Goal: Information Seeking & Learning: Learn about a topic

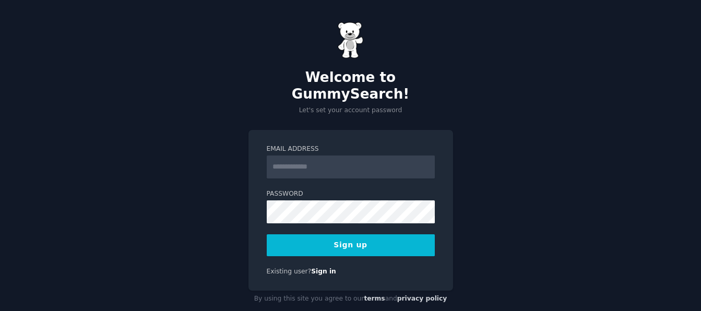
click at [310, 156] on input "Email Address" at bounding box center [351, 166] width 168 height 23
type input "**********"
click at [384, 234] on button "Sign up" at bounding box center [351, 245] width 168 height 22
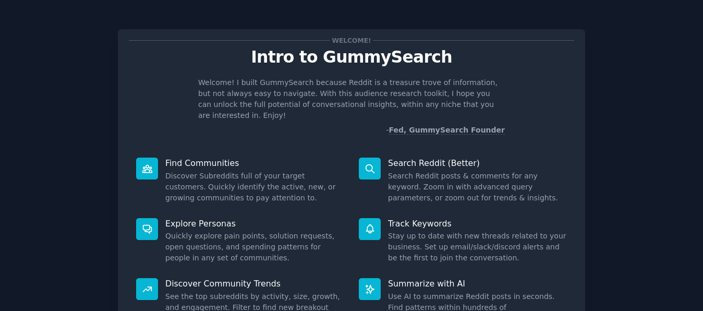
click at [417, 158] on p "Search Reddit (Better)" at bounding box center [477, 163] width 179 height 11
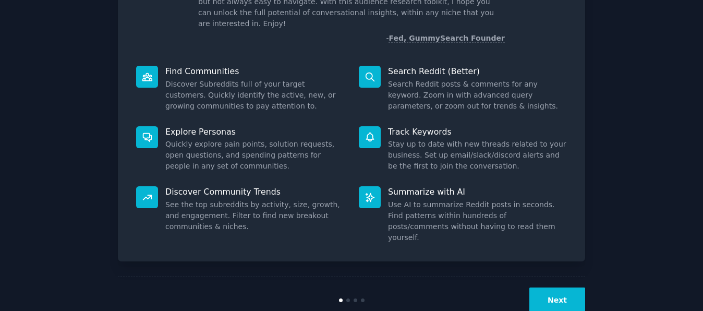
scroll to position [97, 0]
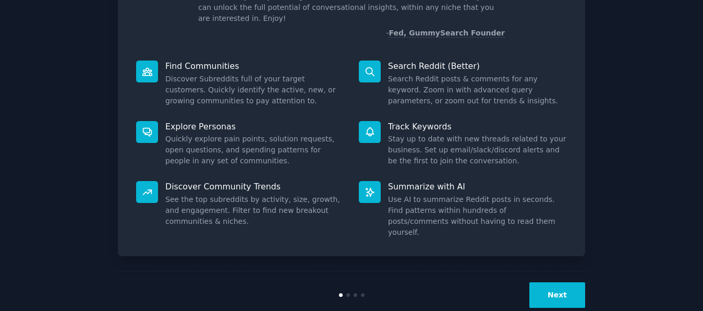
click at [562, 282] on button "Next" at bounding box center [558, 295] width 56 height 26
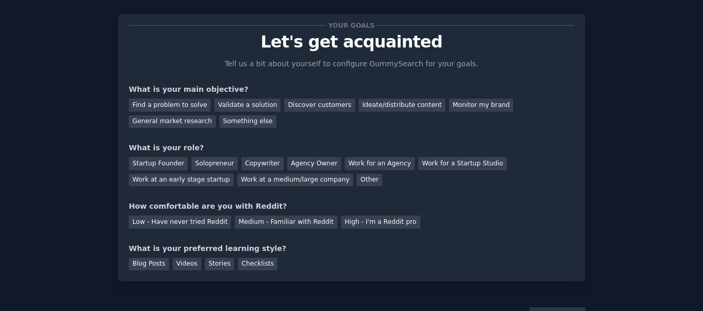
scroll to position [36, 0]
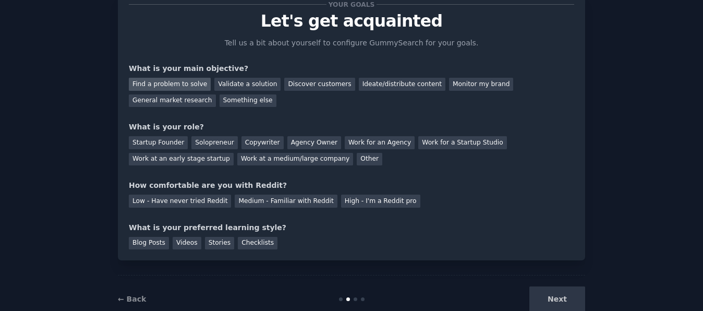
click at [179, 86] on div "Find a problem to solve" at bounding box center [170, 84] width 82 height 13
click at [236, 83] on div "Validate a solution" at bounding box center [247, 84] width 66 height 13
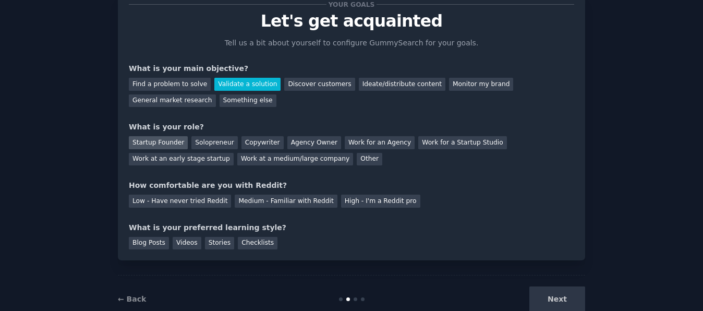
click at [172, 144] on div "Startup Founder" at bounding box center [158, 142] width 59 height 13
click at [256, 199] on div "Medium - Familiar with Reddit" at bounding box center [286, 201] width 102 height 13
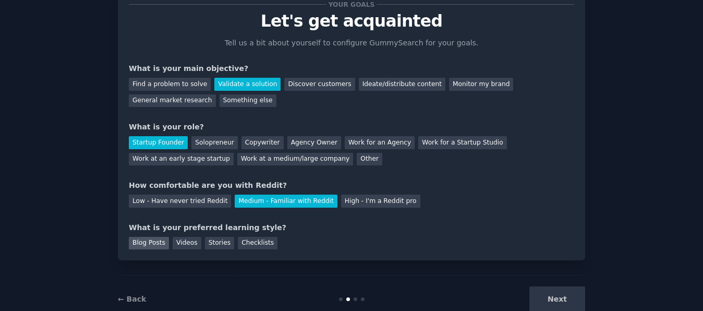
click at [153, 244] on div "Blog Posts" at bounding box center [149, 243] width 40 height 13
click at [188, 244] on div "Videos" at bounding box center [187, 243] width 29 height 13
click at [152, 242] on div "Blog Posts" at bounding box center [149, 243] width 40 height 13
click at [553, 292] on button "Next" at bounding box center [558, 299] width 56 height 26
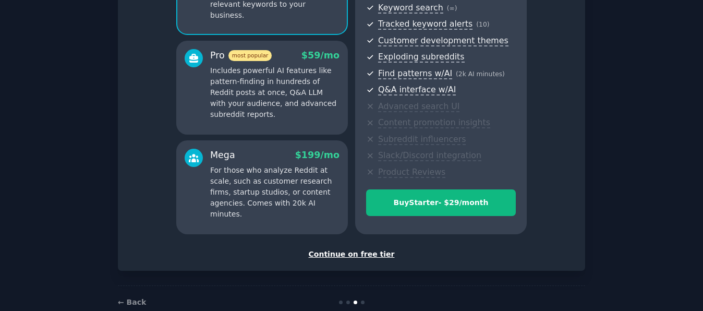
scroll to position [175, 0]
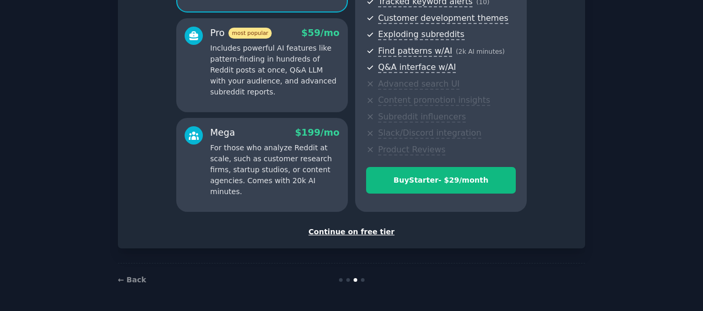
click at [373, 232] on div "Continue on free tier" at bounding box center [352, 231] width 446 height 11
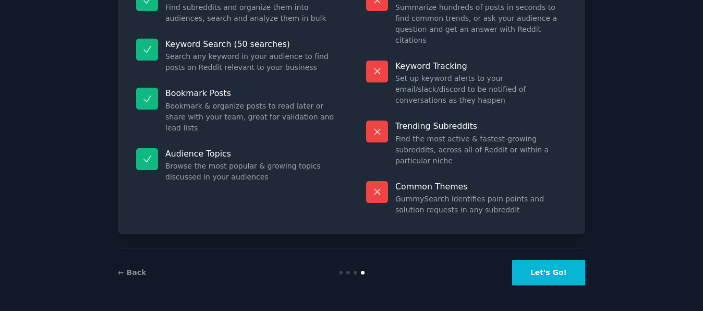
scroll to position [95, 0]
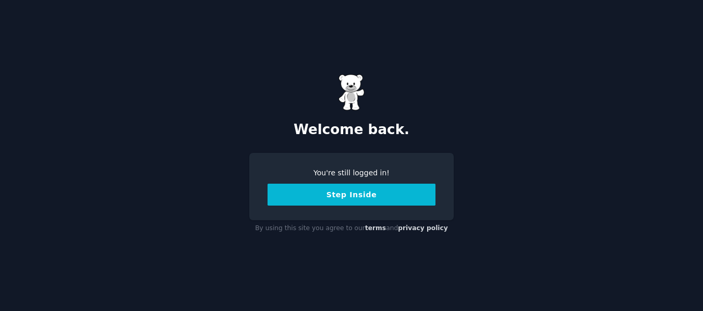
click at [338, 193] on button "Step Inside" at bounding box center [352, 195] width 168 height 22
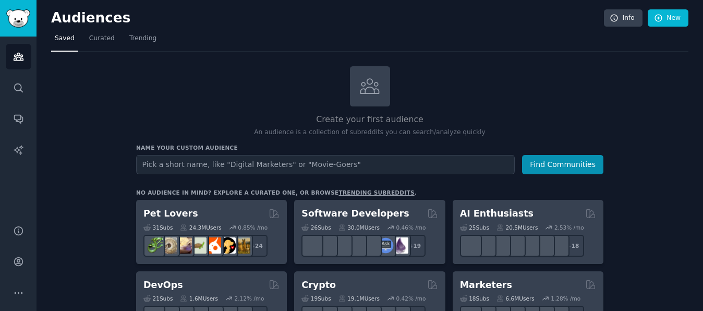
scroll to position [16, 0]
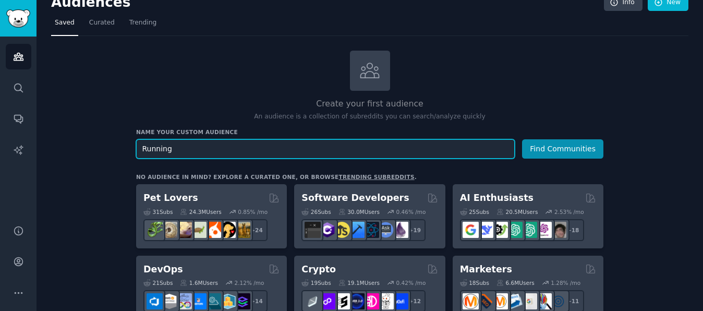
type input "Running"
click at [522, 139] on button "Find Communities" at bounding box center [562, 148] width 81 height 19
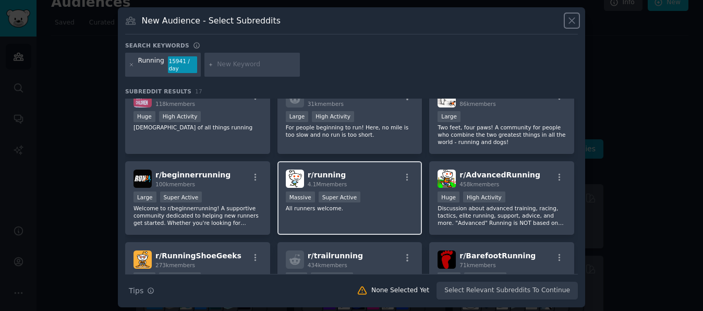
scroll to position [18, 0]
click at [347, 172] on div "r/ running 4.1M members" at bounding box center [350, 178] width 128 height 18
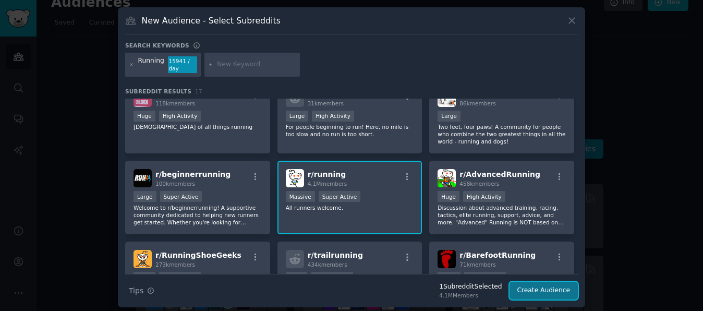
click at [533, 289] on button "Create Audience" at bounding box center [544, 291] width 69 height 18
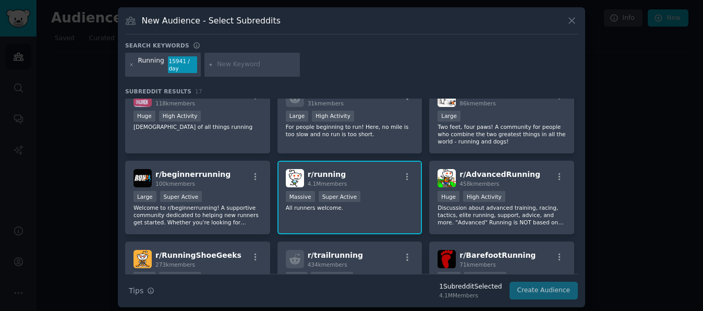
scroll to position [0, 0]
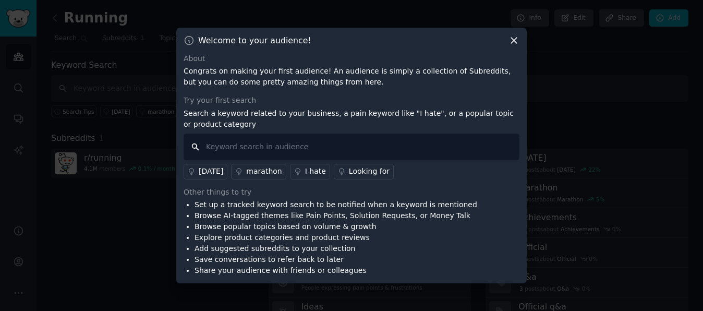
click at [292, 150] on input "text" at bounding box center [352, 147] width 336 height 27
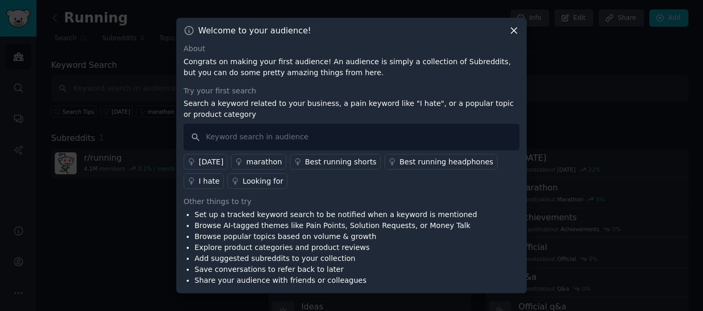
click at [515, 34] on icon at bounding box center [514, 30] width 11 height 11
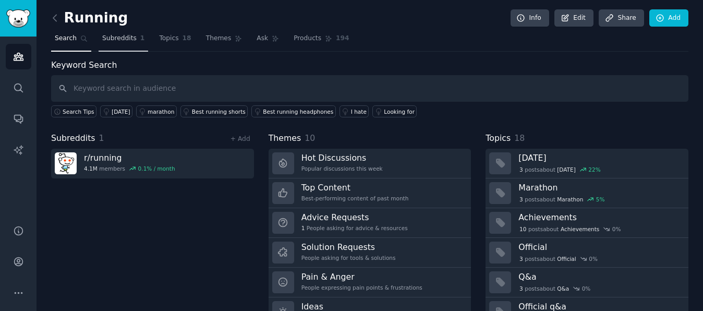
click at [125, 42] on span "Subreddits" at bounding box center [119, 38] width 34 height 9
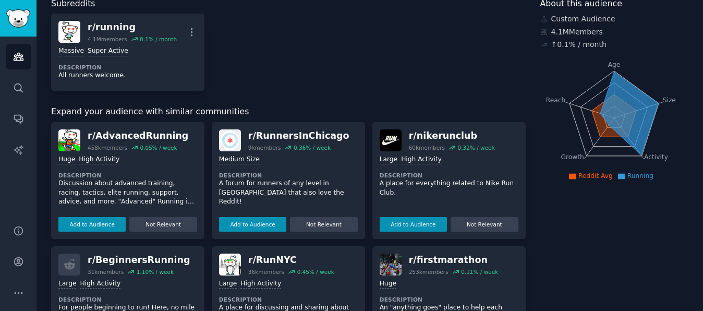
scroll to position [65, 0]
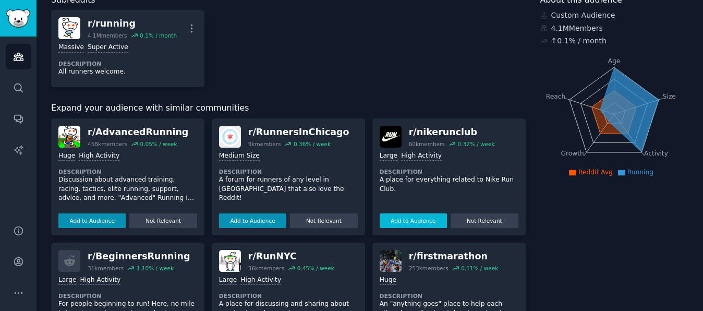
click at [403, 223] on button "Add to Audience" at bounding box center [413, 220] width 67 height 15
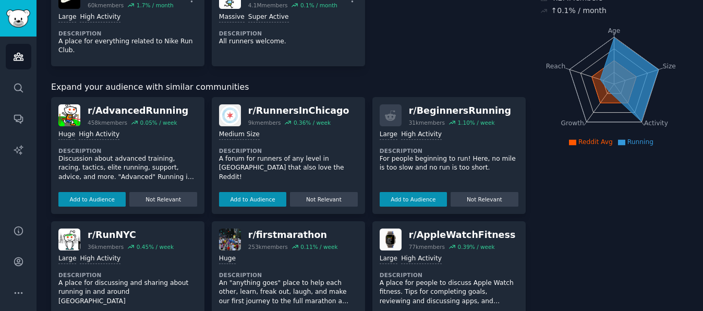
scroll to position [93, 0]
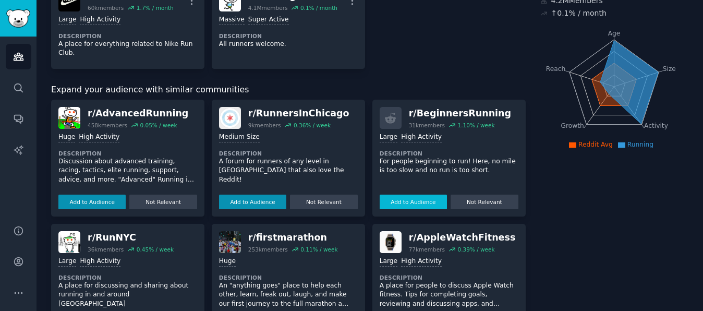
click at [409, 202] on button "Add to Audience" at bounding box center [413, 202] width 67 height 15
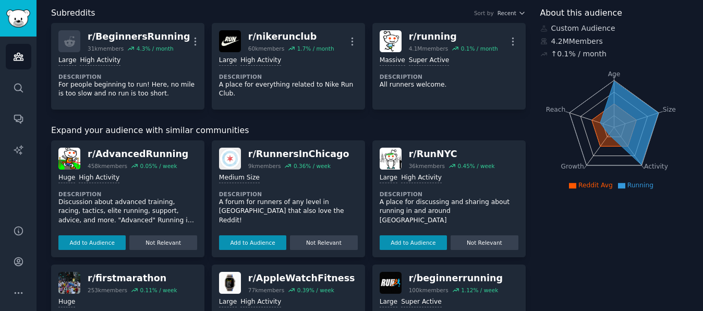
scroll to position [0, 0]
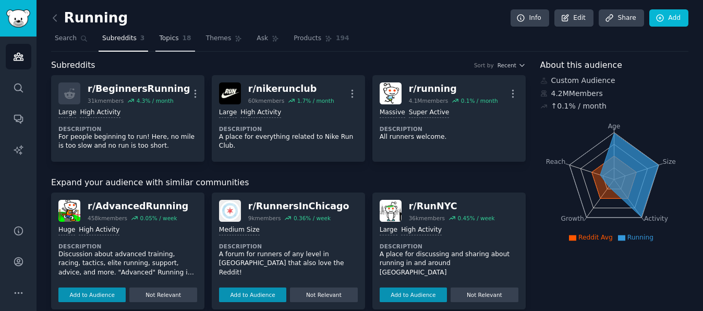
click at [165, 41] on span "Topics" at bounding box center [168, 38] width 19 height 9
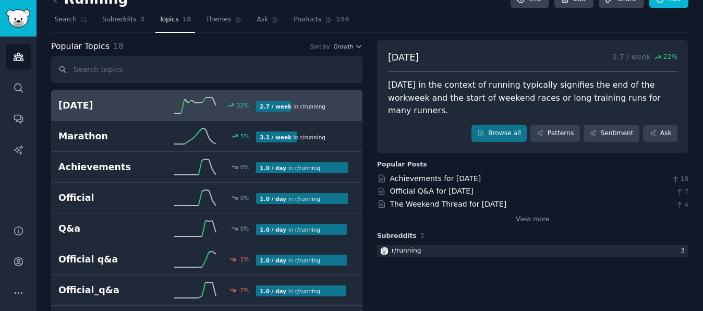
scroll to position [18, 0]
click at [216, 24] on span "Themes" at bounding box center [219, 20] width 26 height 9
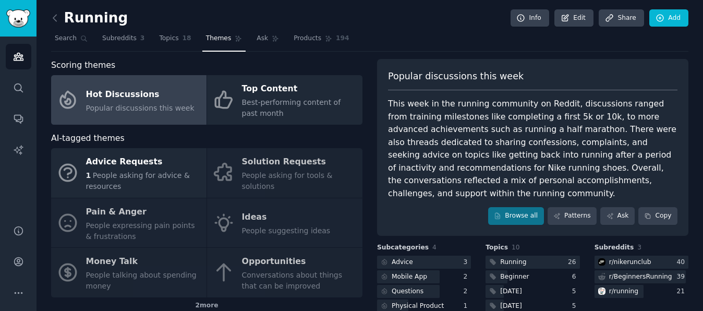
scroll to position [19, 0]
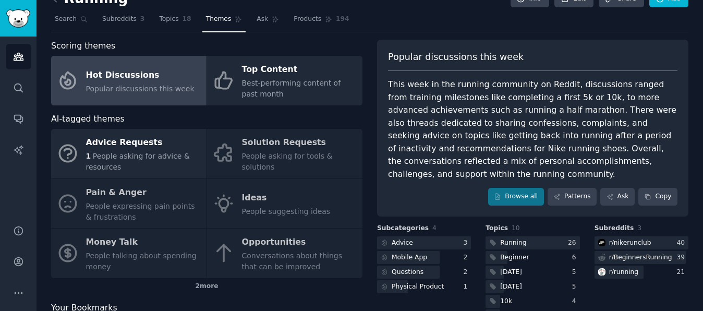
click at [151, 205] on div "Advice Requests 1 People asking for advice & resources Solution Requests People…" at bounding box center [206, 203] width 311 height 149
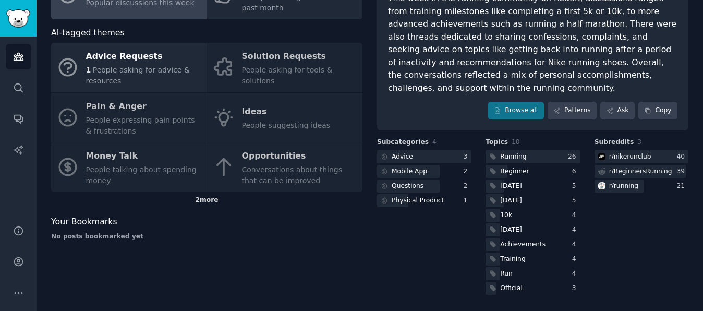
click at [206, 199] on div "2 more" at bounding box center [206, 200] width 311 height 17
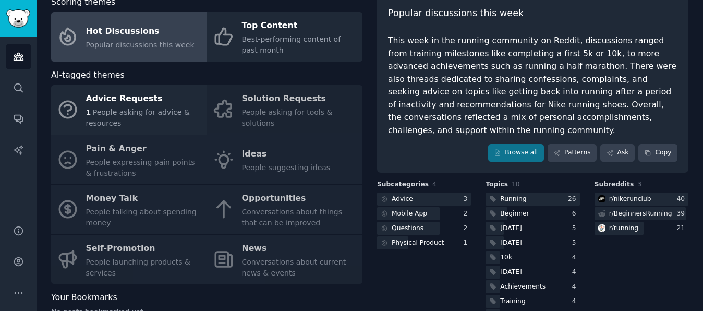
scroll to position [0, 0]
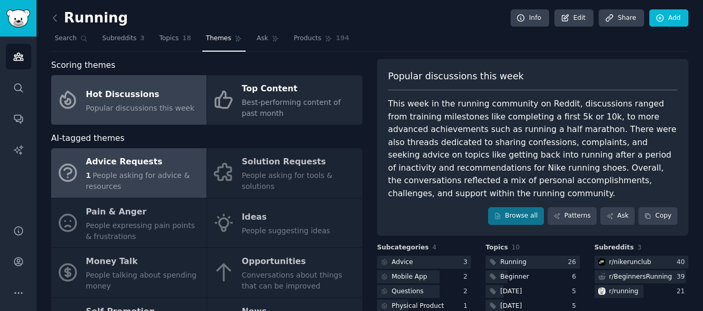
click at [157, 163] on div "Advice Requests" at bounding box center [143, 162] width 115 height 17
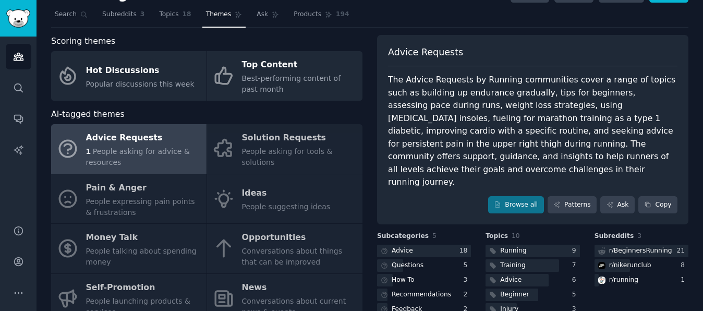
scroll to position [24, 0]
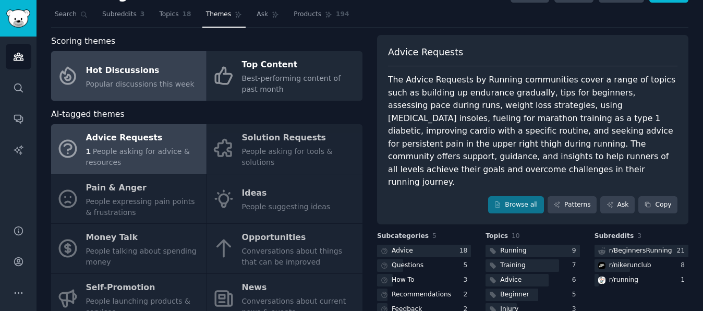
click at [157, 88] on div "Popular discussions this week" at bounding box center [140, 84] width 109 height 11
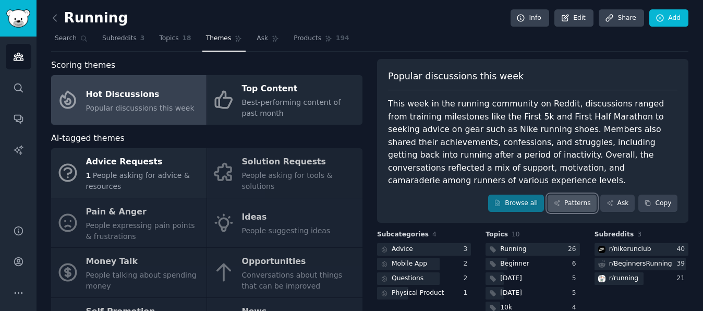
click at [566, 204] on link "Patterns" at bounding box center [572, 204] width 49 height 18
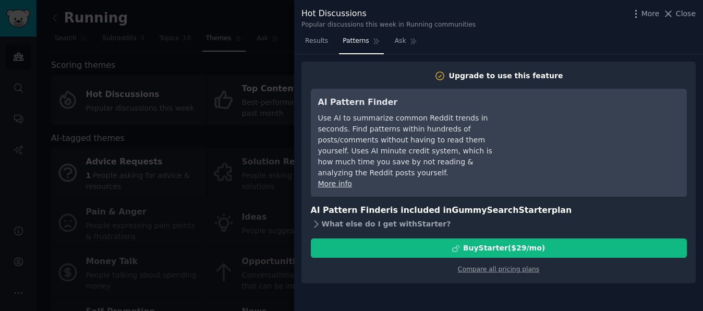
click at [316, 219] on icon at bounding box center [316, 224] width 11 height 11
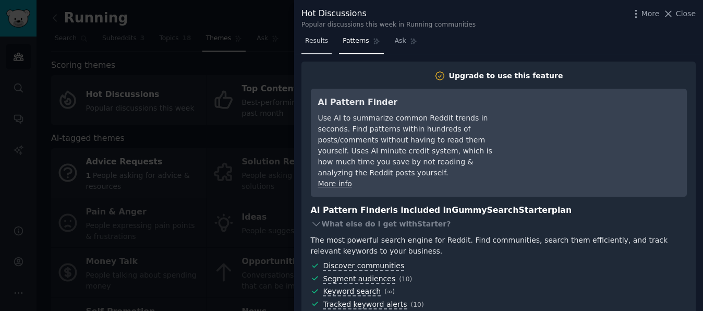
click at [322, 43] on span "Results" at bounding box center [316, 41] width 23 height 9
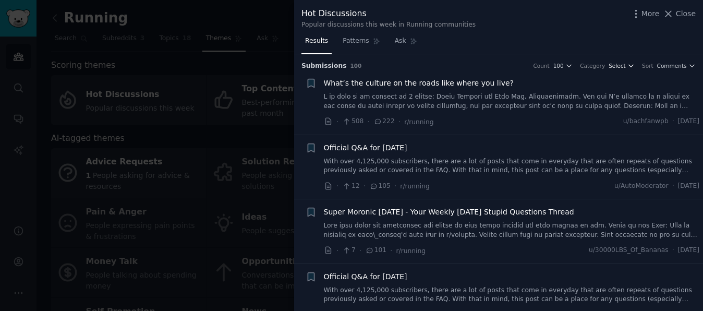
click at [618, 65] on span "Select" at bounding box center [617, 65] width 17 height 7
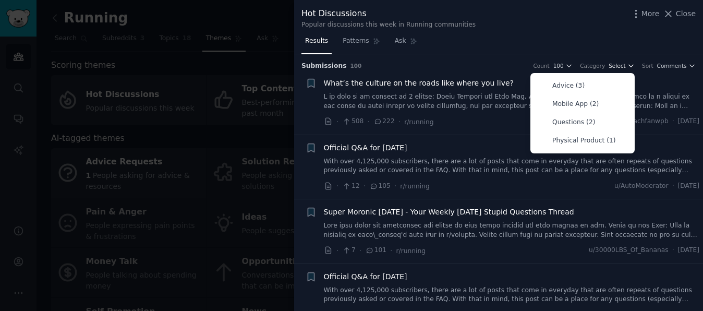
click at [618, 65] on span "Select" at bounding box center [617, 65] width 17 height 7
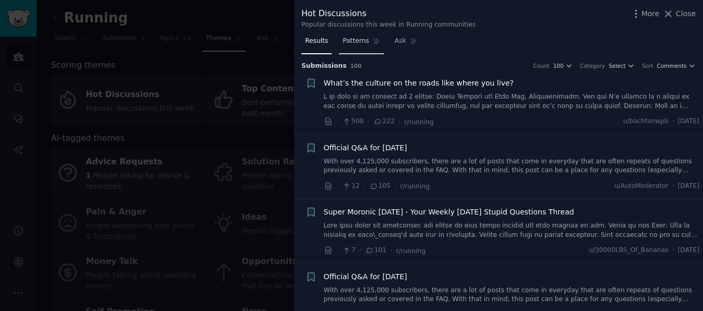
click at [362, 41] on span "Patterns" at bounding box center [356, 41] width 26 height 9
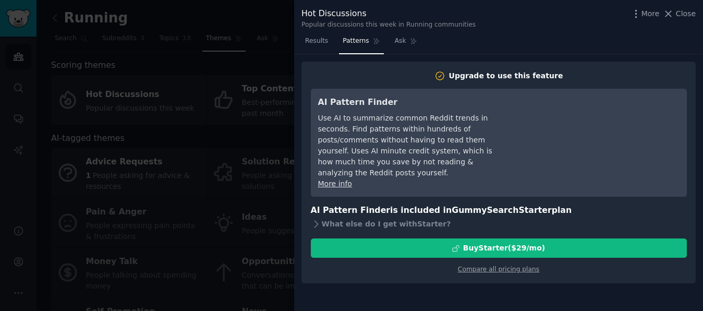
click at [214, 125] on div at bounding box center [351, 155] width 703 height 311
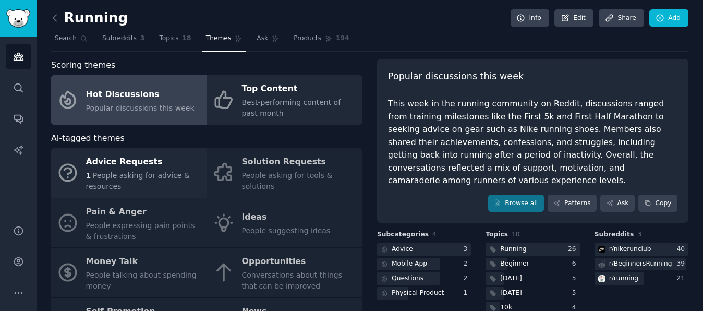
click at [251, 219] on div "Advice Requests 1 People asking for advice & resources Solution Requests People…" at bounding box center [206, 247] width 311 height 199
click at [569, 208] on link "Patterns" at bounding box center [572, 204] width 49 height 18
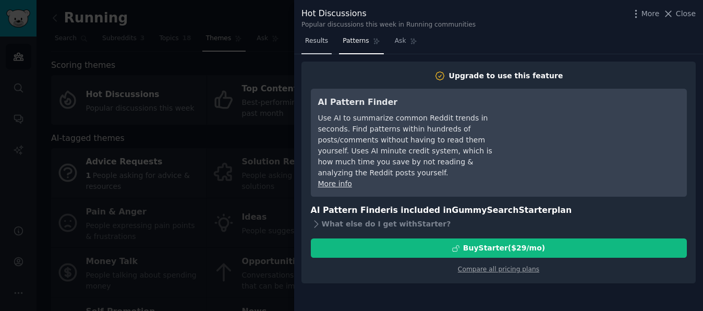
click at [323, 42] on span "Results" at bounding box center [316, 41] width 23 height 9
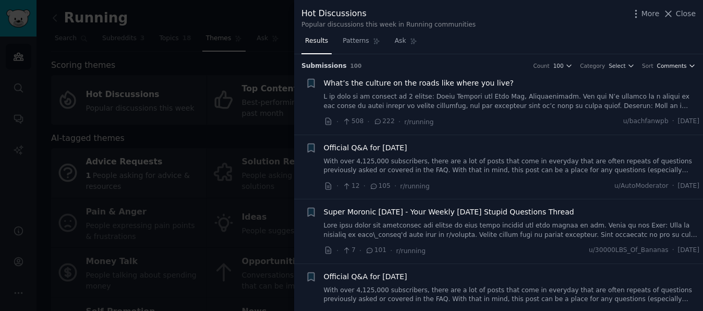
click at [674, 65] on span "Comments" at bounding box center [672, 65] width 30 height 7
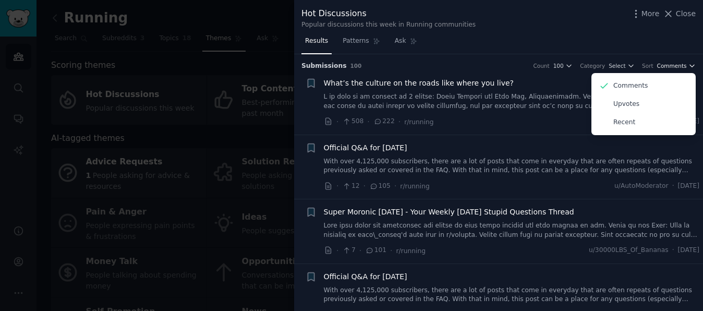
click at [674, 65] on span "Comments" at bounding box center [672, 65] width 30 height 7
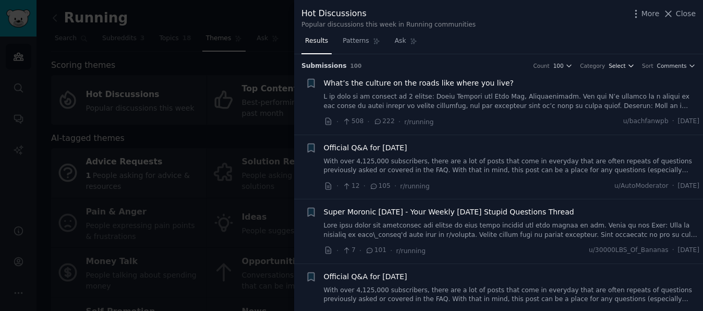
click at [618, 65] on span "Select" at bounding box center [617, 65] width 17 height 7
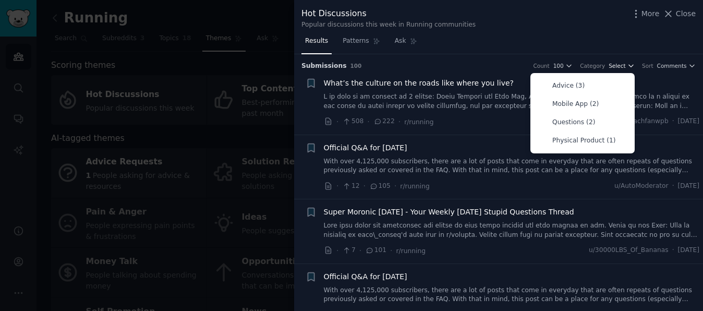
click at [618, 65] on span "Select" at bounding box center [617, 65] width 17 height 7
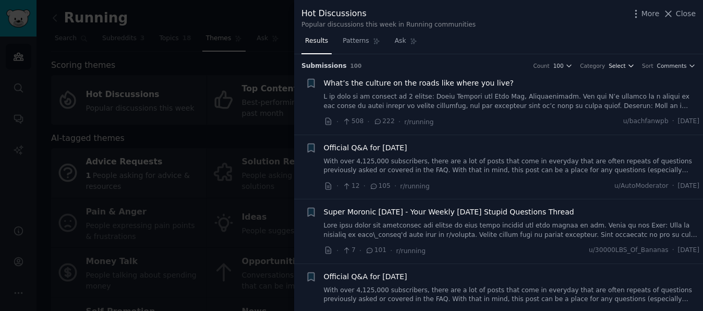
click at [618, 65] on span "Select" at bounding box center [617, 65] width 17 height 7
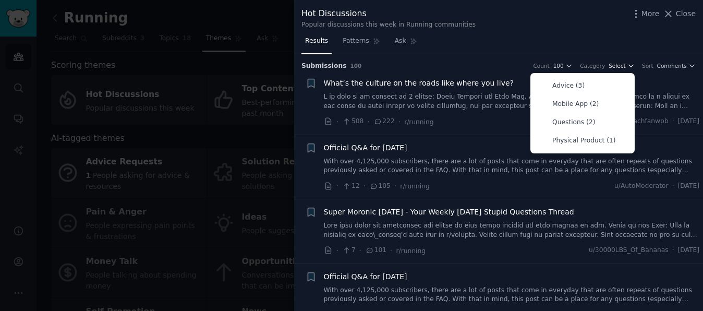
click at [618, 65] on span "Select" at bounding box center [617, 65] width 17 height 7
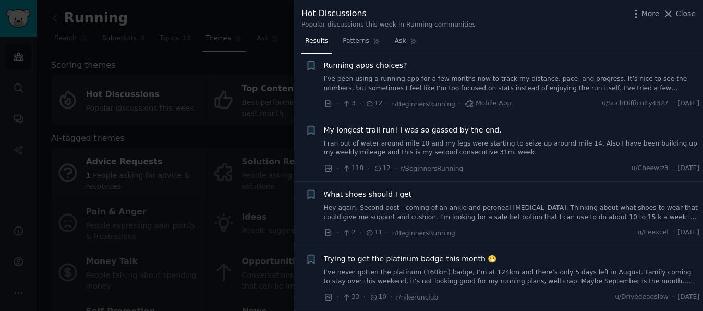
scroll to position [1932, 0]
click at [370, 105] on icon at bounding box center [369, 104] width 9 height 7
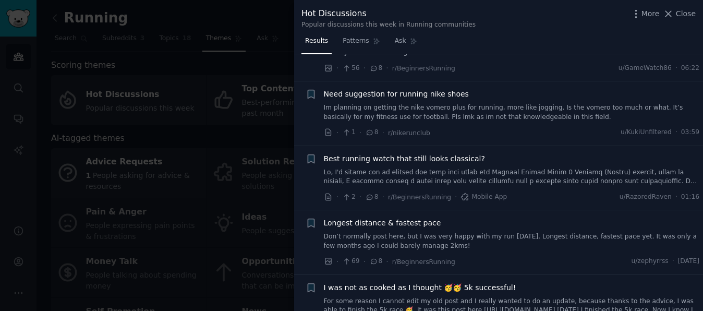
scroll to position [2476, 0]
click at [171, 149] on div at bounding box center [351, 155] width 703 height 311
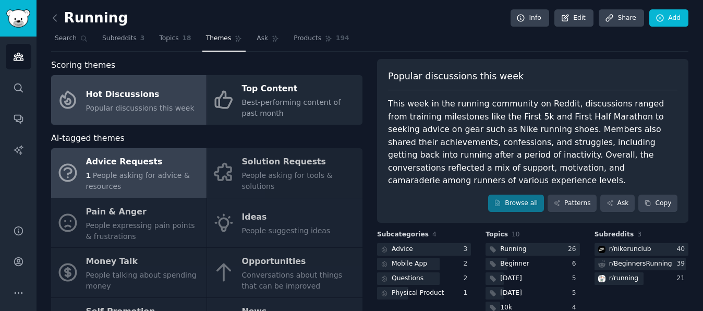
click at [142, 166] on div "Advice Requests" at bounding box center [143, 162] width 115 height 17
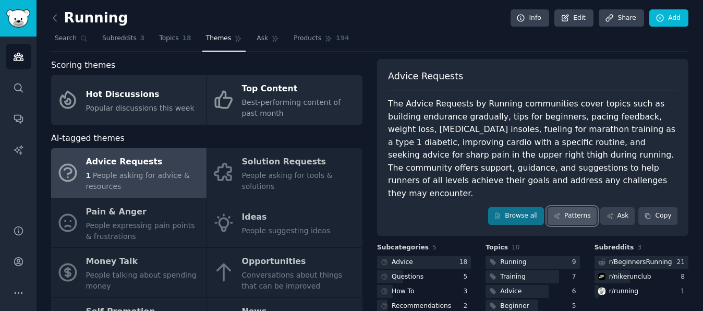
click at [575, 207] on link "Patterns" at bounding box center [572, 216] width 49 height 18
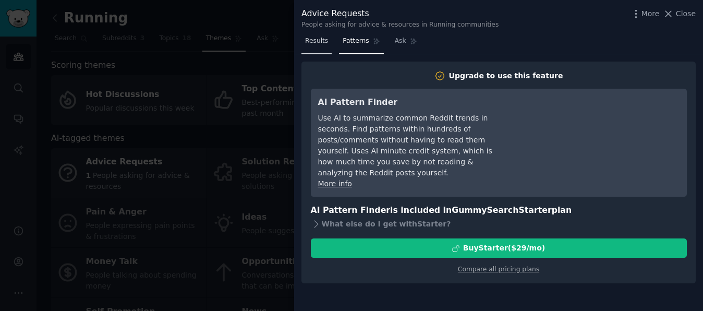
click at [325, 42] on span "Results" at bounding box center [316, 41] width 23 height 9
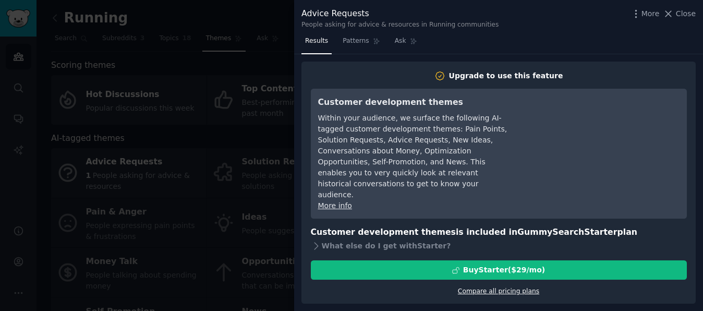
click at [487, 287] on link "Compare all pricing plans" at bounding box center [498, 290] width 81 height 7
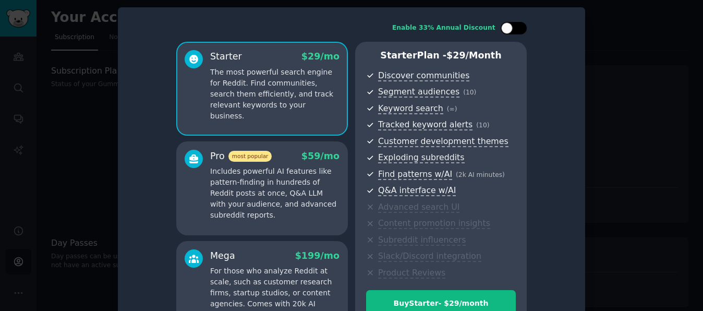
click at [517, 30] on div at bounding box center [519, 28] width 5 height 5
click at [511, 28] on div at bounding box center [508, 28] width 7 height 5
checkbox input "false"
click at [628, 64] on div at bounding box center [351, 155] width 703 height 311
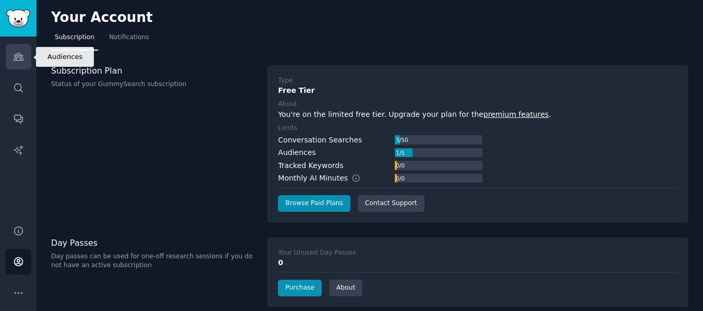
click at [17, 54] on icon "Sidebar" at bounding box center [18, 56] width 11 height 11
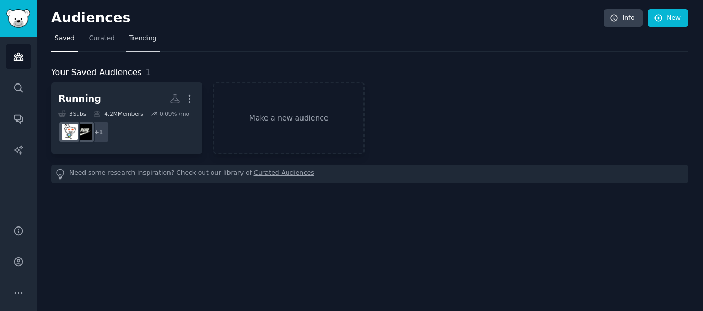
click at [137, 38] on span "Trending" at bounding box center [142, 38] width 27 height 9
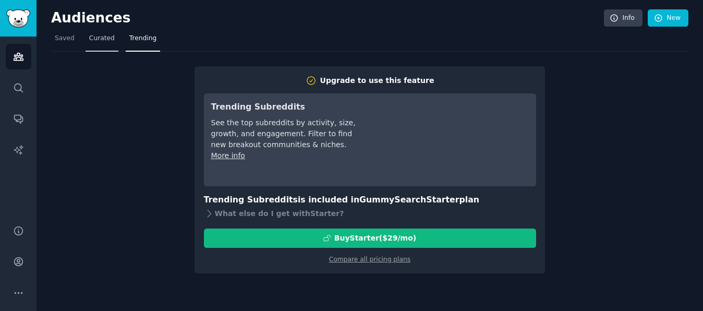
click at [99, 38] on span "Curated" at bounding box center [102, 38] width 26 height 9
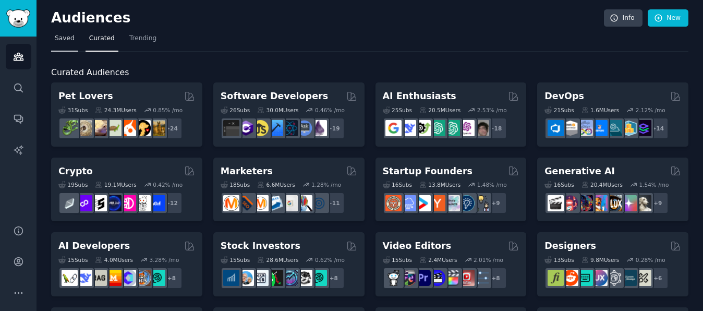
click at [64, 38] on span "Saved" at bounding box center [65, 38] width 20 height 9
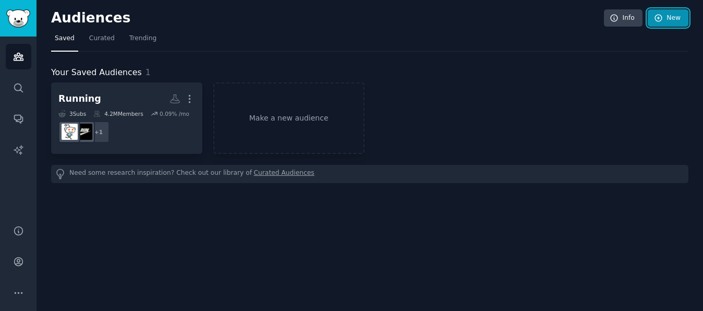
click at [658, 21] on icon at bounding box center [658, 18] width 9 height 9
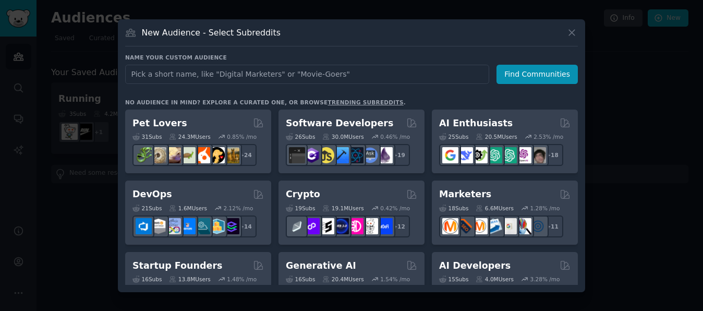
click at [293, 75] on input "text" at bounding box center [307, 74] width 364 height 19
type input "Running"
click button "Find Communities" at bounding box center [537, 74] width 81 height 19
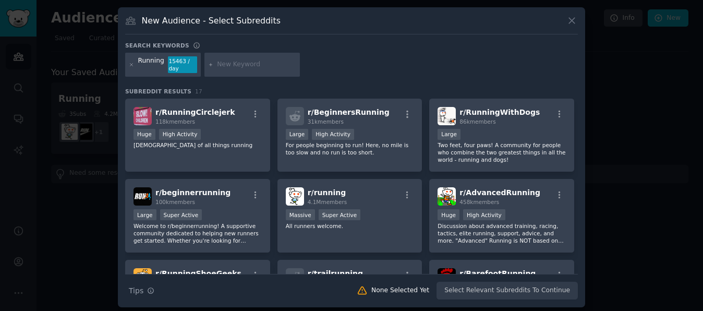
click at [223, 65] on input "text" at bounding box center [256, 64] width 79 height 9
click at [567, 17] on icon at bounding box center [572, 20] width 11 height 11
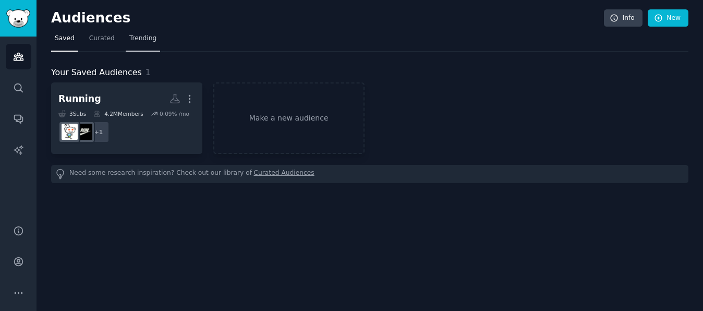
click at [140, 40] on span "Trending" at bounding box center [142, 38] width 27 height 9
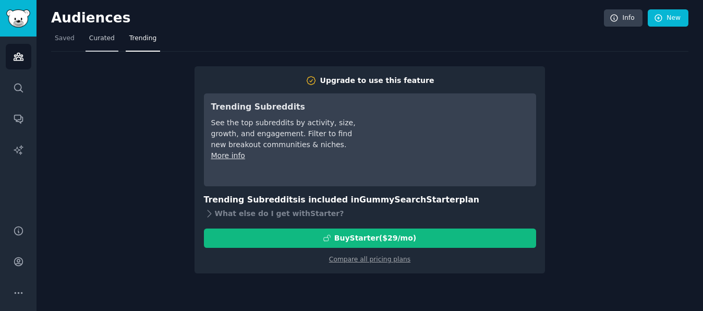
click at [102, 39] on span "Curated" at bounding box center [102, 38] width 26 height 9
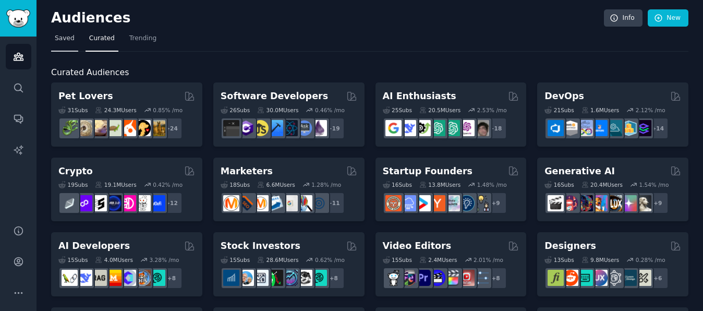
click at [65, 45] on link "Saved" at bounding box center [64, 40] width 27 height 21
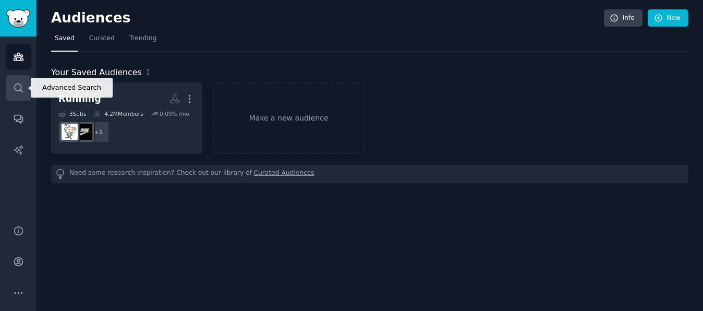
click at [16, 89] on icon "Sidebar" at bounding box center [18, 87] width 11 height 11
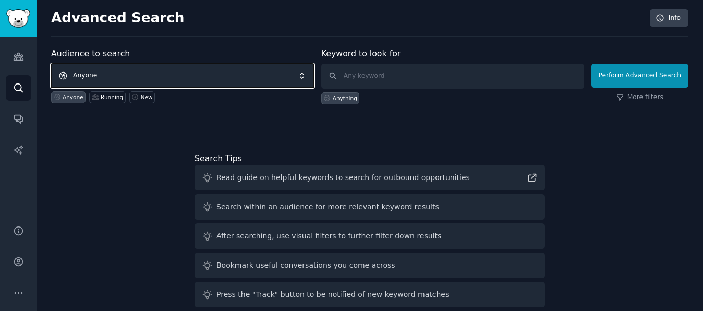
click at [164, 78] on span "Anyone" at bounding box center [182, 76] width 263 height 24
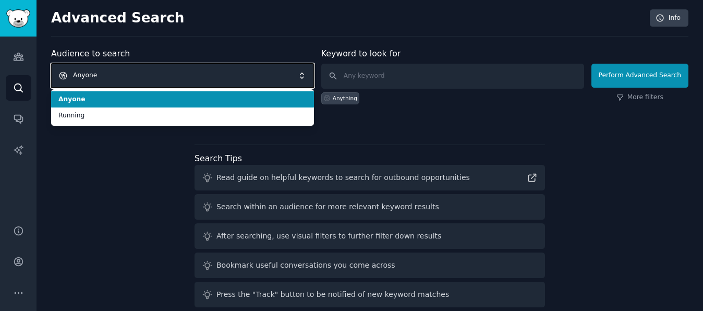
click at [164, 78] on span "Anyone" at bounding box center [182, 76] width 263 height 24
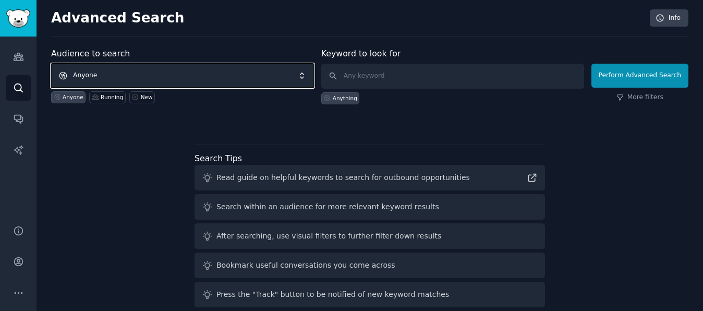
click at [164, 78] on span "Anyone" at bounding box center [182, 76] width 263 height 24
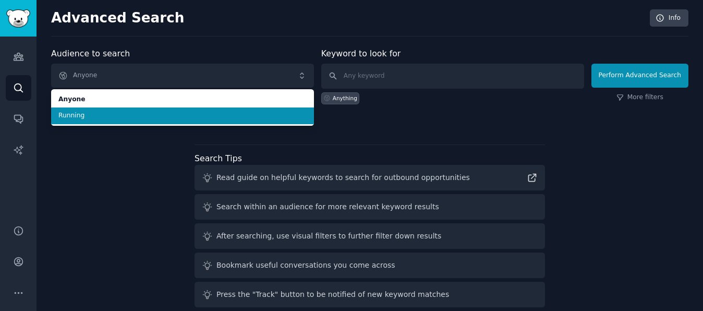
click at [155, 118] on span "Running" at bounding box center [182, 115] width 248 height 9
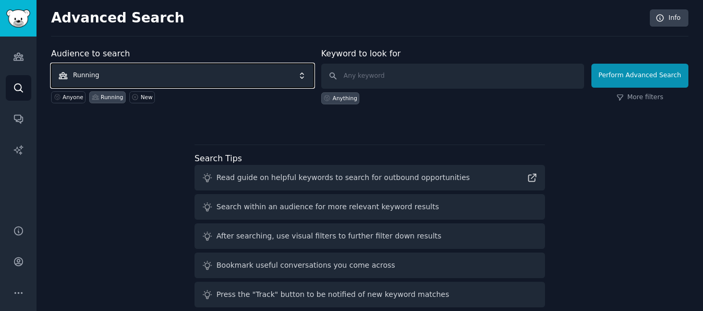
click at [175, 76] on span "Running" at bounding box center [182, 76] width 263 height 24
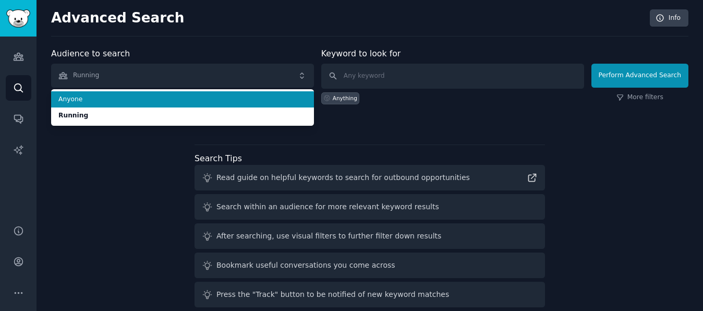
click at [166, 101] on span "Anyone" at bounding box center [182, 99] width 248 height 9
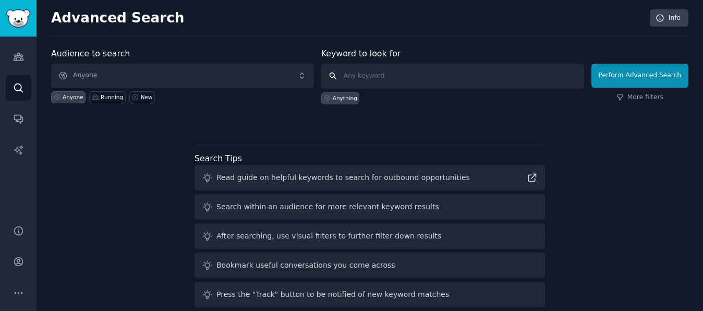
click at [361, 83] on input "text" at bounding box center [452, 76] width 263 height 25
click at [113, 99] on div "Running" at bounding box center [112, 96] width 22 height 7
click at [345, 100] on div "Anything" at bounding box center [345, 97] width 25 height 7
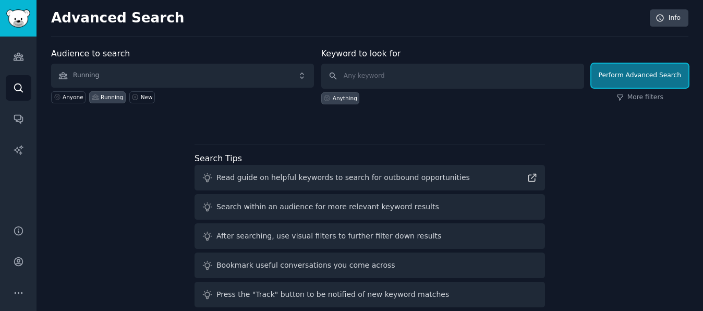
click at [639, 71] on button "Perform Advanced Search" at bounding box center [640, 76] width 97 height 24
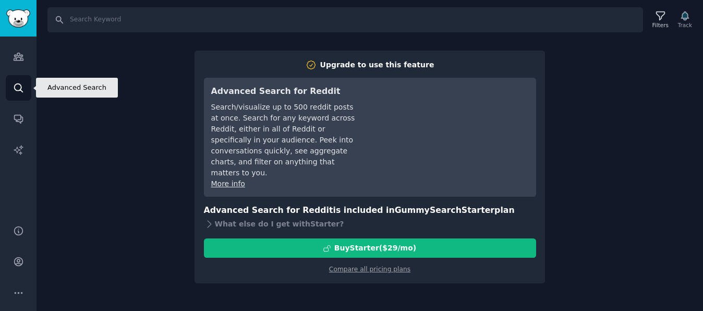
click at [19, 92] on icon "Sidebar" at bounding box center [18, 87] width 11 height 11
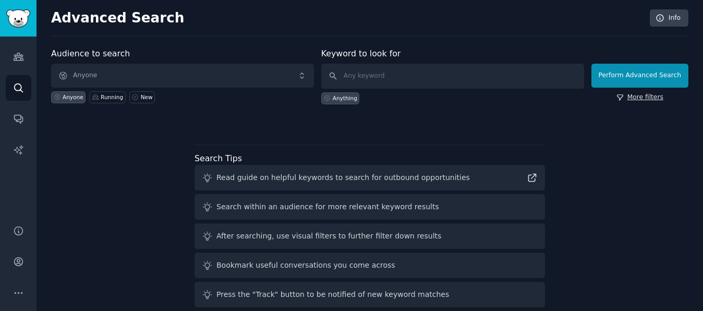
click at [636, 100] on link "More filters" at bounding box center [640, 97] width 47 height 9
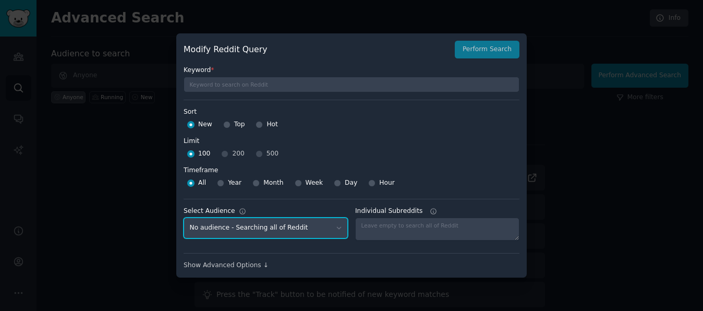
click at [255, 232] on select "No audience - Searching all of Reddit Running - 3 Subreddits" at bounding box center [266, 228] width 164 height 21
click at [329, 210] on label "Select Audience" at bounding box center [266, 211] width 164 height 9
click at [329, 218] on select "No audience - Searching all of Reddit Running - 3 Subreddits" at bounding box center [266, 228] width 164 height 21
click at [238, 266] on div "Show Advanced Options ↓" at bounding box center [352, 265] width 336 height 9
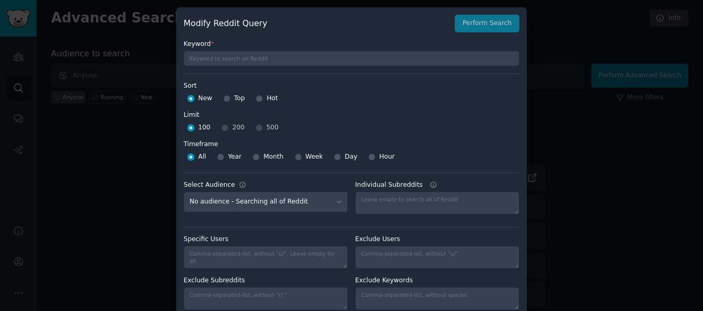
scroll to position [14, 0]
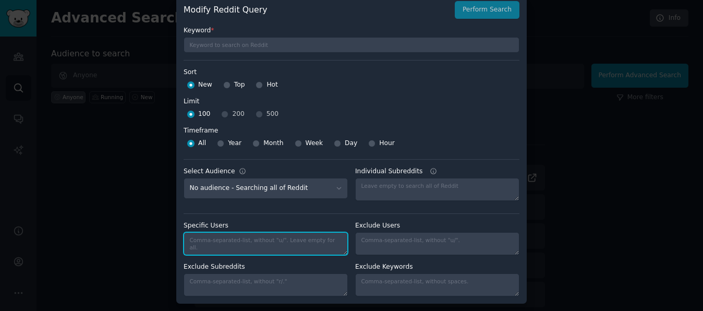
click at [204, 243] on textarea "Specific Users" at bounding box center [266, 243] width 164 height 23
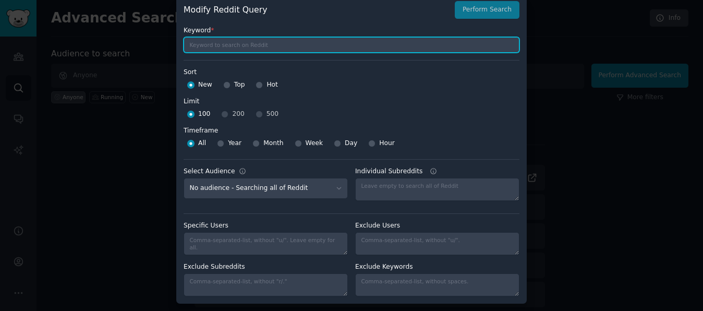
click at [246, 49] on input "text" at bounding box center [352, 45] width 336 height 16
type input "10k users"
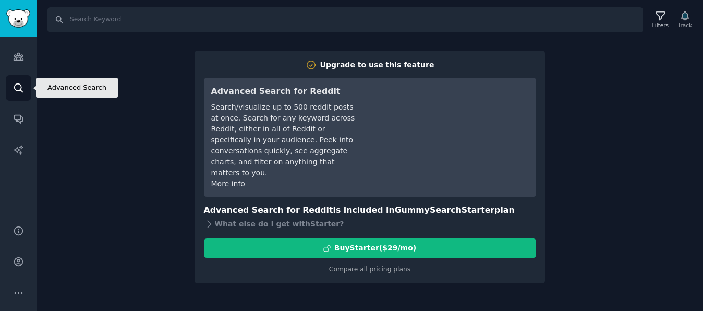
click at [14, 96] on link "Search" at bounding box center [19, 88] width 26 height 26
